Goal: Information Seeking & Learning: Learn about a topic

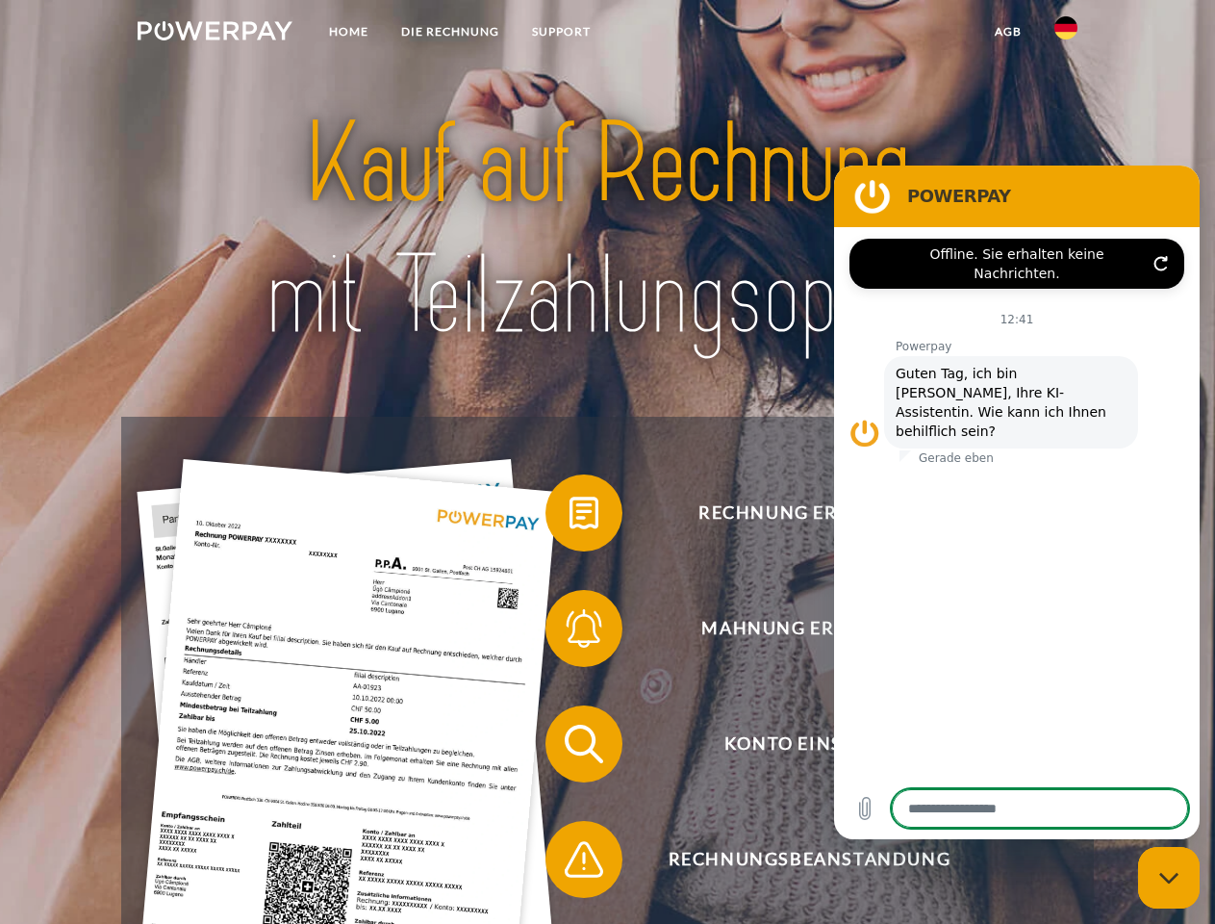
click at [215, 34] on img at bounding box center [215, 30] width 155 height 19
click at [1066, 34] on img at bounding box center [1066, 27] width 23 height 23
click at [1008, 32] on link "agb" at bounding box center [1009, 31] width 60 height 35
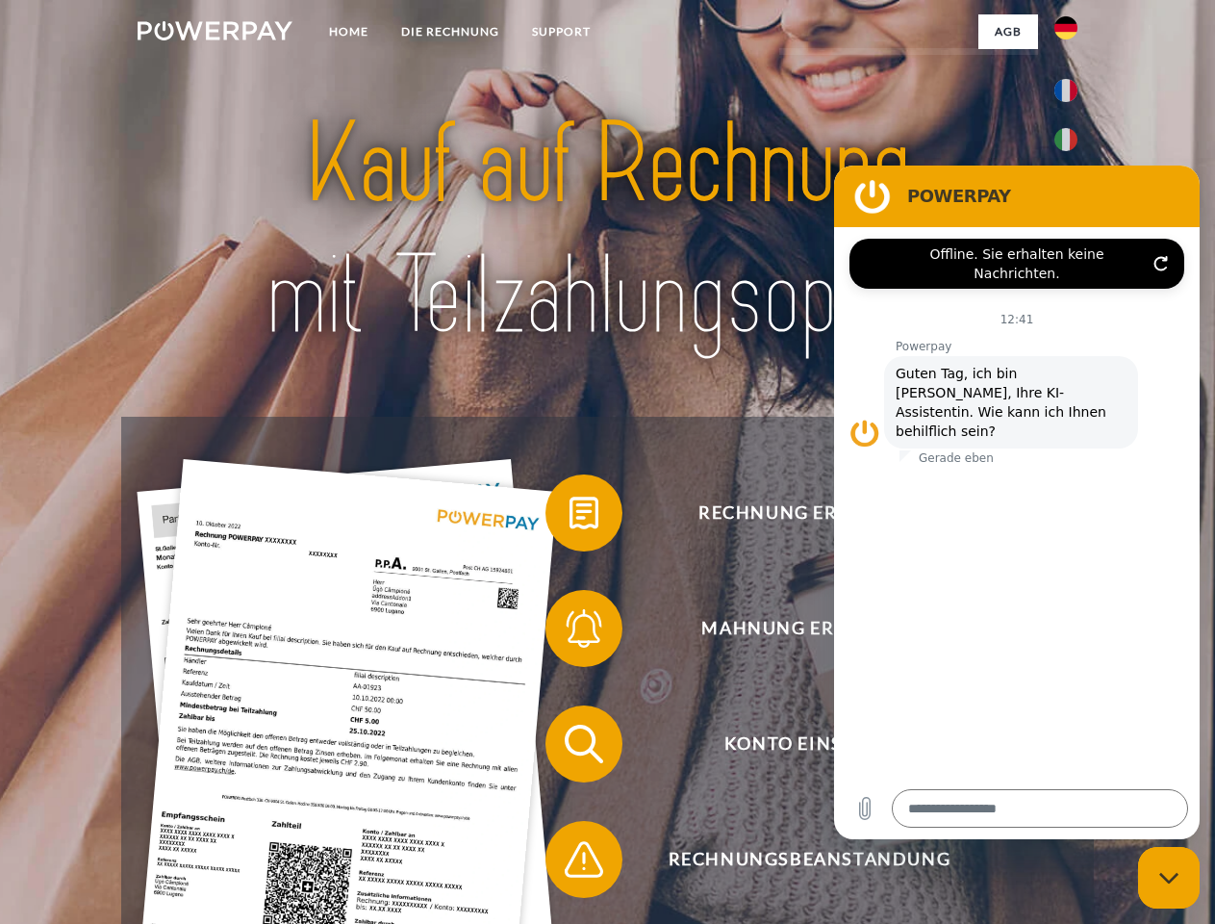
click at [570, 517] on span at bounding box center [555, 513] width 96 height 96
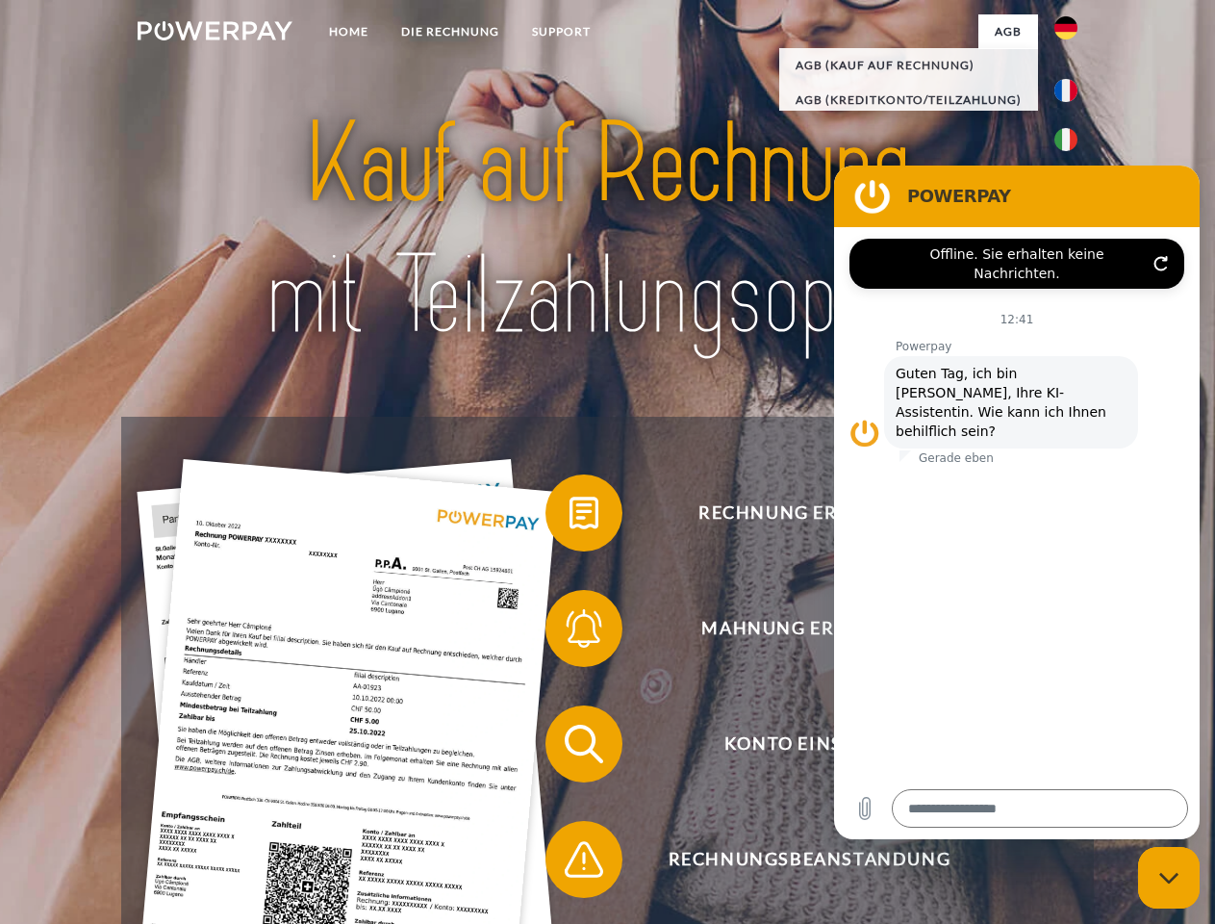
click at [570, 632] on span at bounding box center [555, 628] width 96 height 96
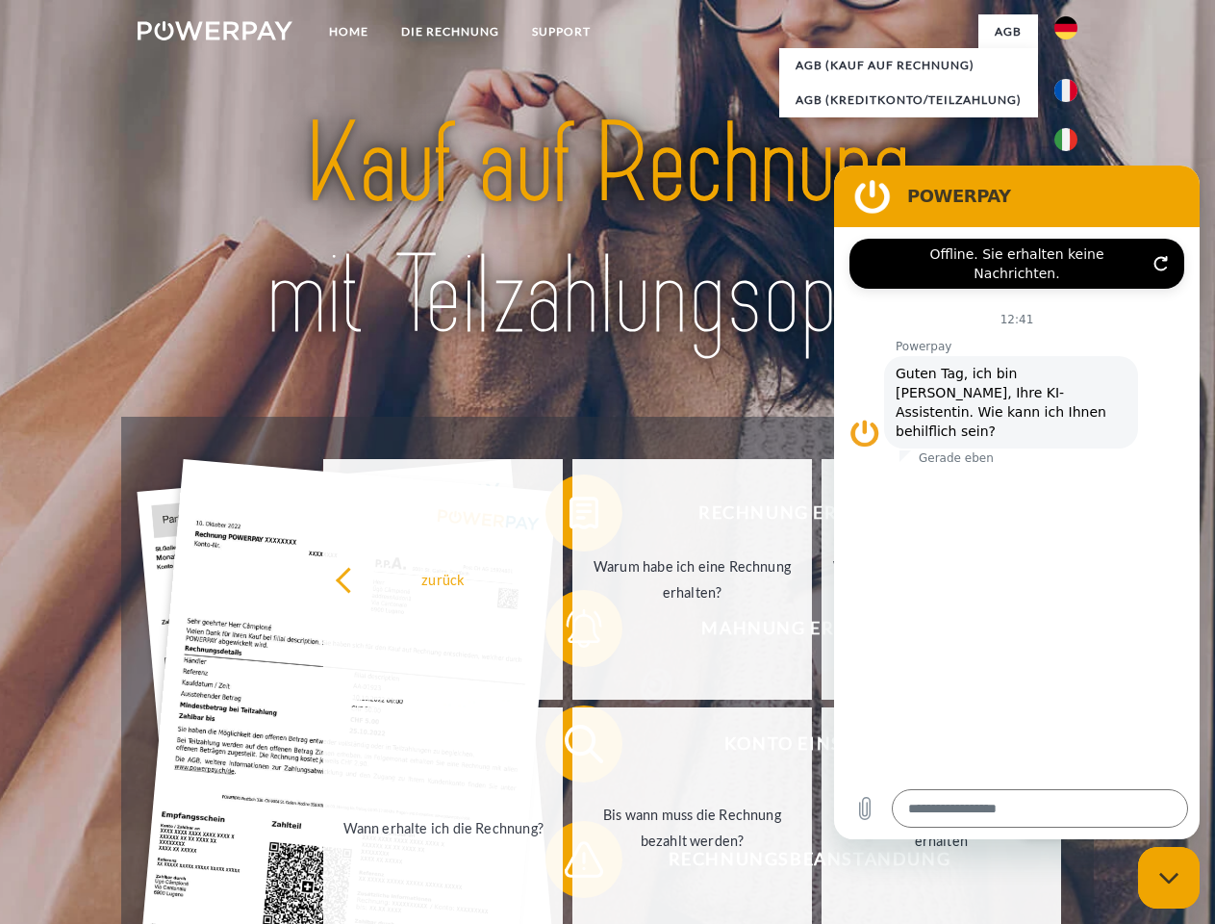
click at [573, 748] on link "Bis wann muss die Rechnung bezahlt werden?" at bounding box center [693, 827] width 240 height 241
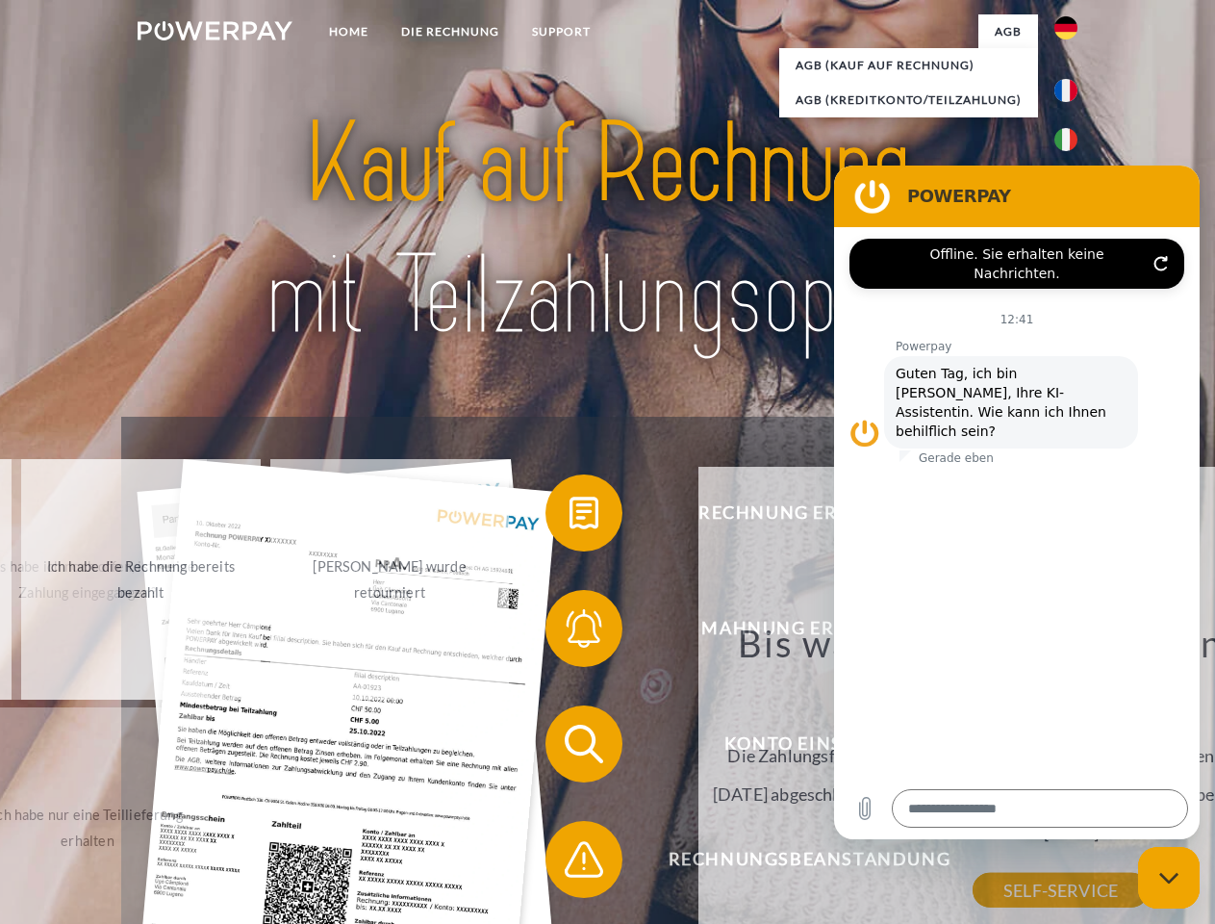
click at [570, 863] on div "Rechnung erhalten? Mahnung erhalten? Konto einsehen" at bounding box center [607, 802] width 972 height 770
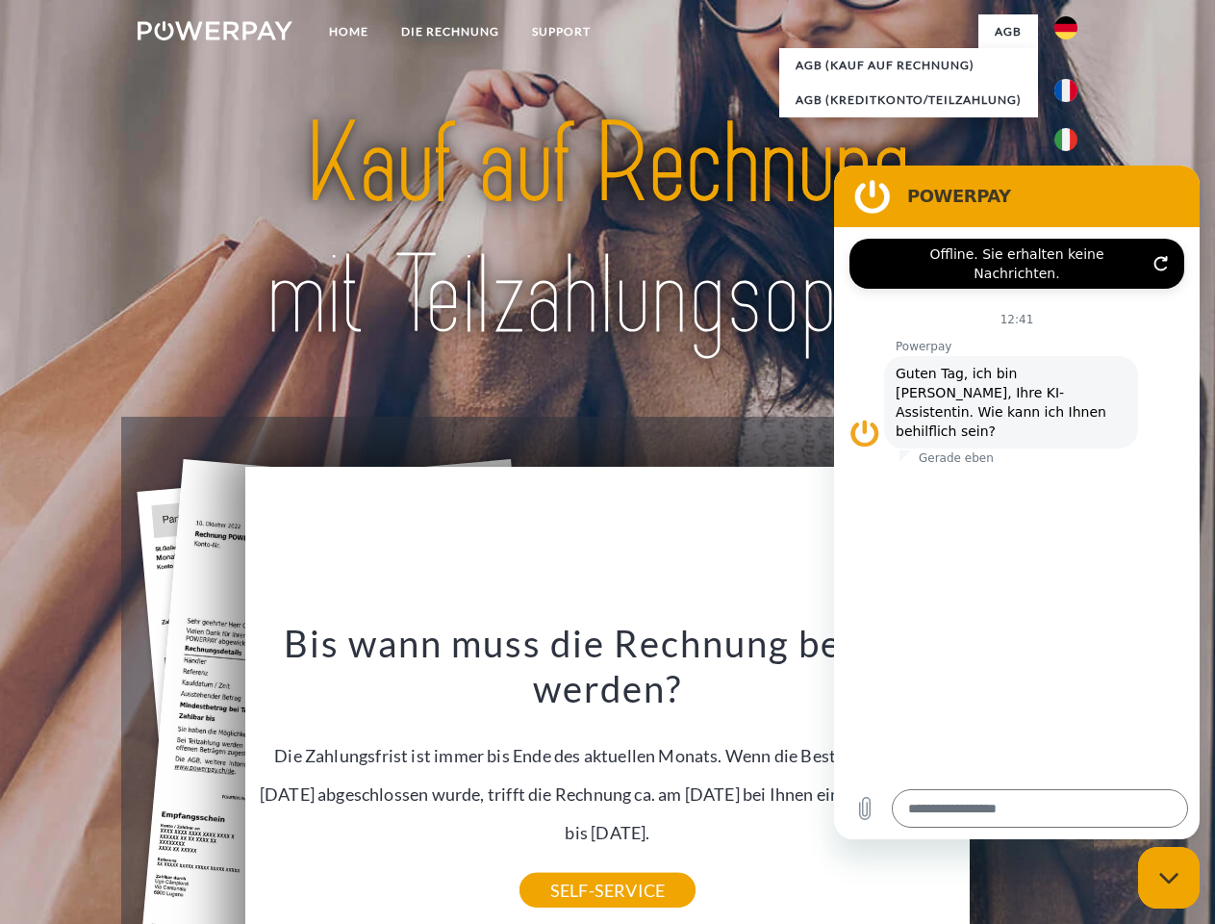
click at [1169, 878] on icon "Messaging-Fenster schließen" at bounding box center [1170, 878] width 20 height 13
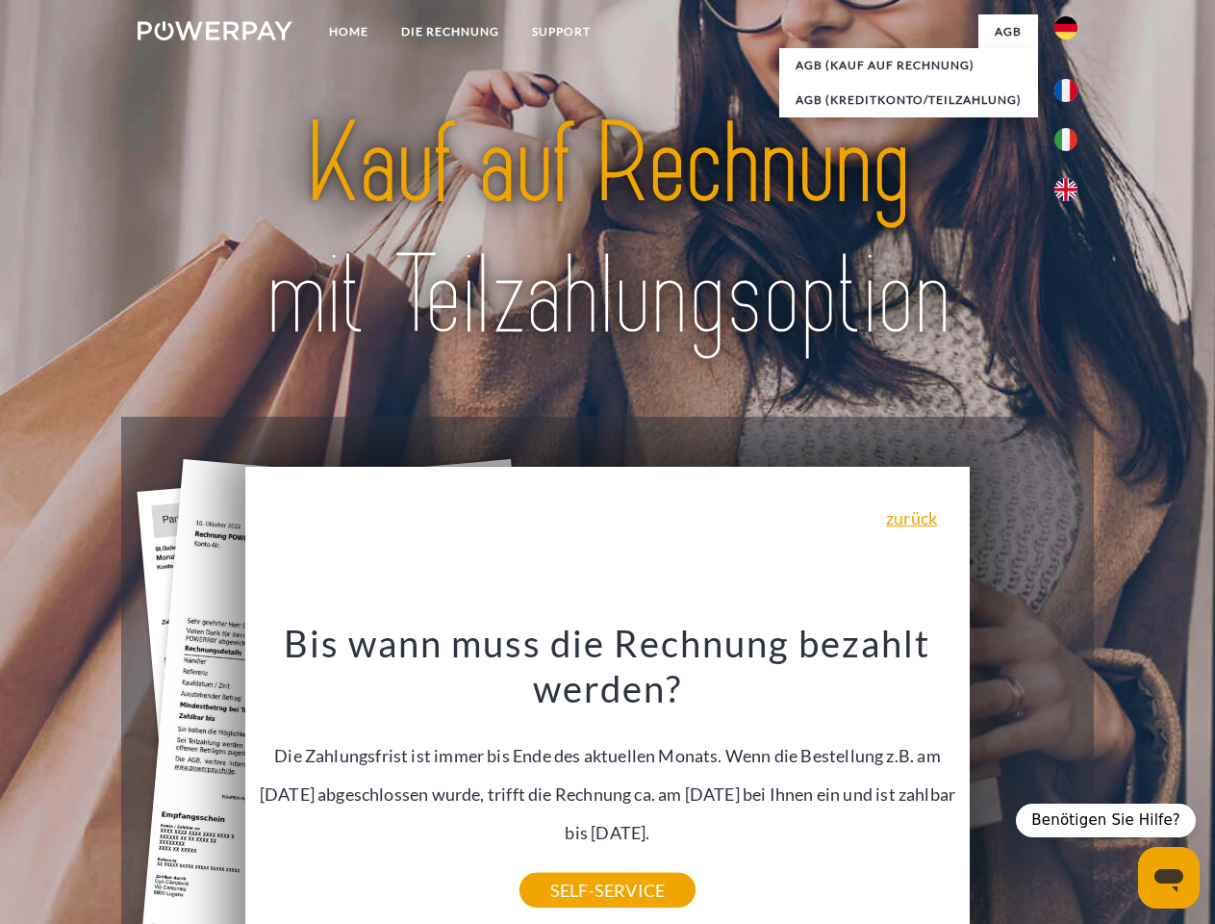
type textarea "*"
